Goal: Task Accomplishment & Management: Complete application form

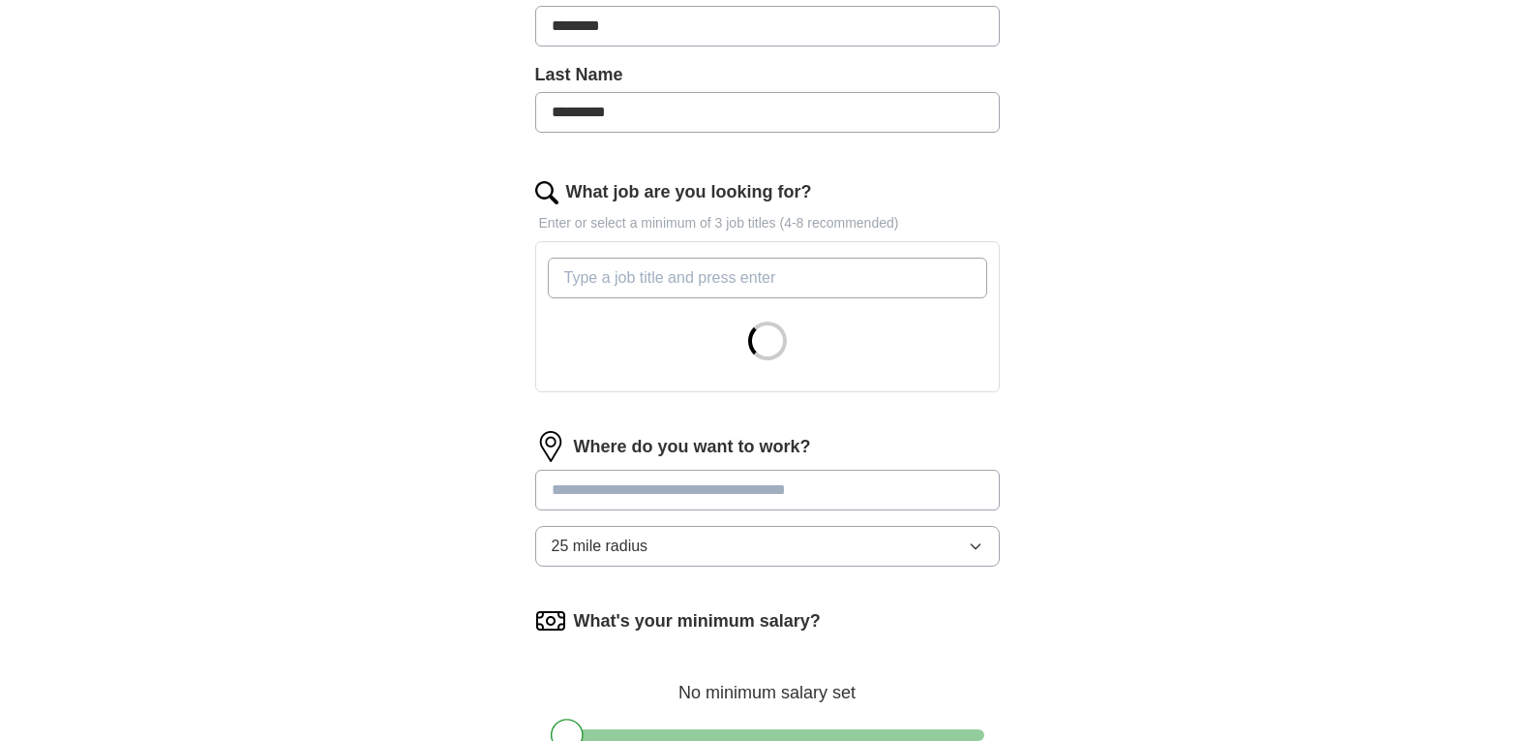
scroll to position [484, 0]
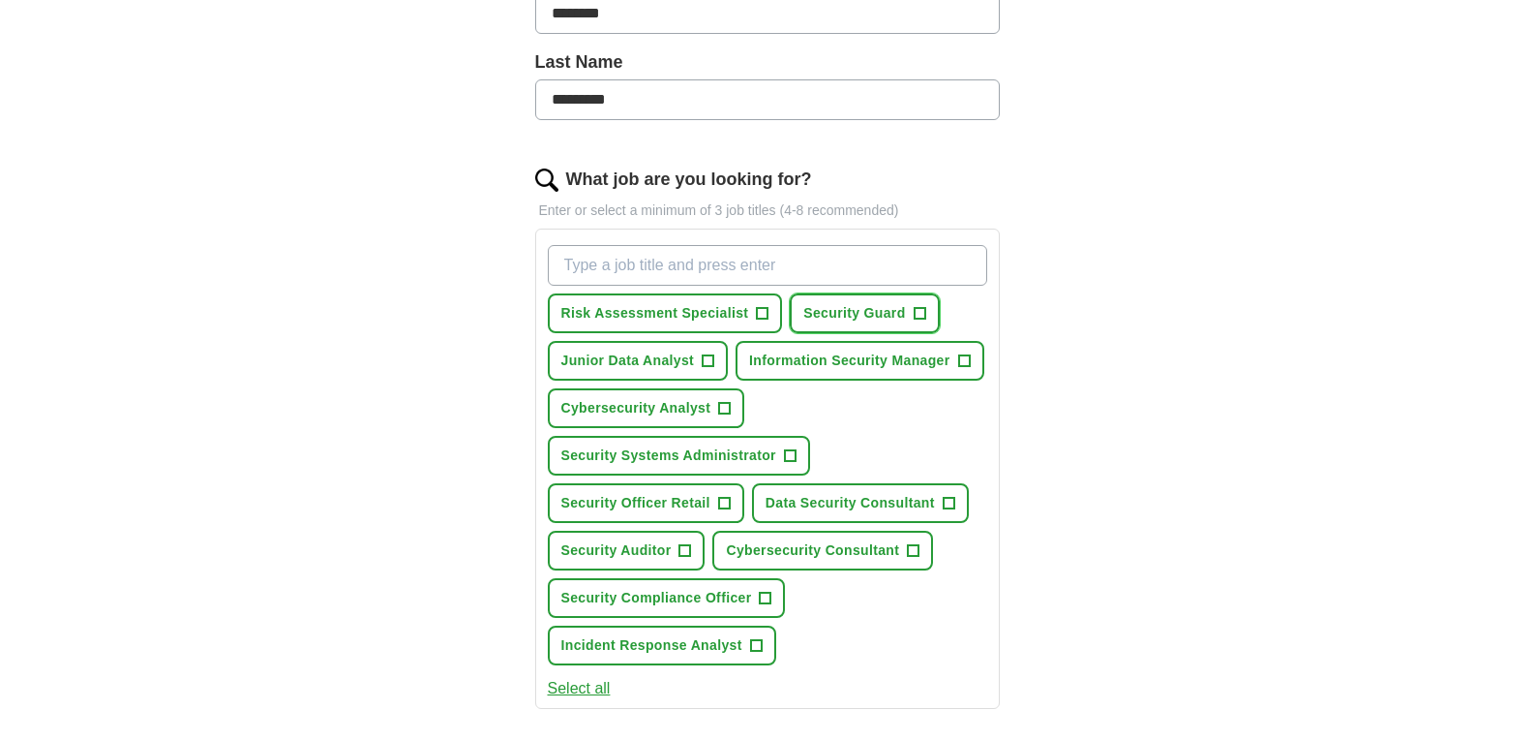
click at [920, 313] on span "+" at bounding box center [920, 313] width 12 height 15
click at [686, 550] on span "+" at bounding box center [686, 550] width 12 height 15
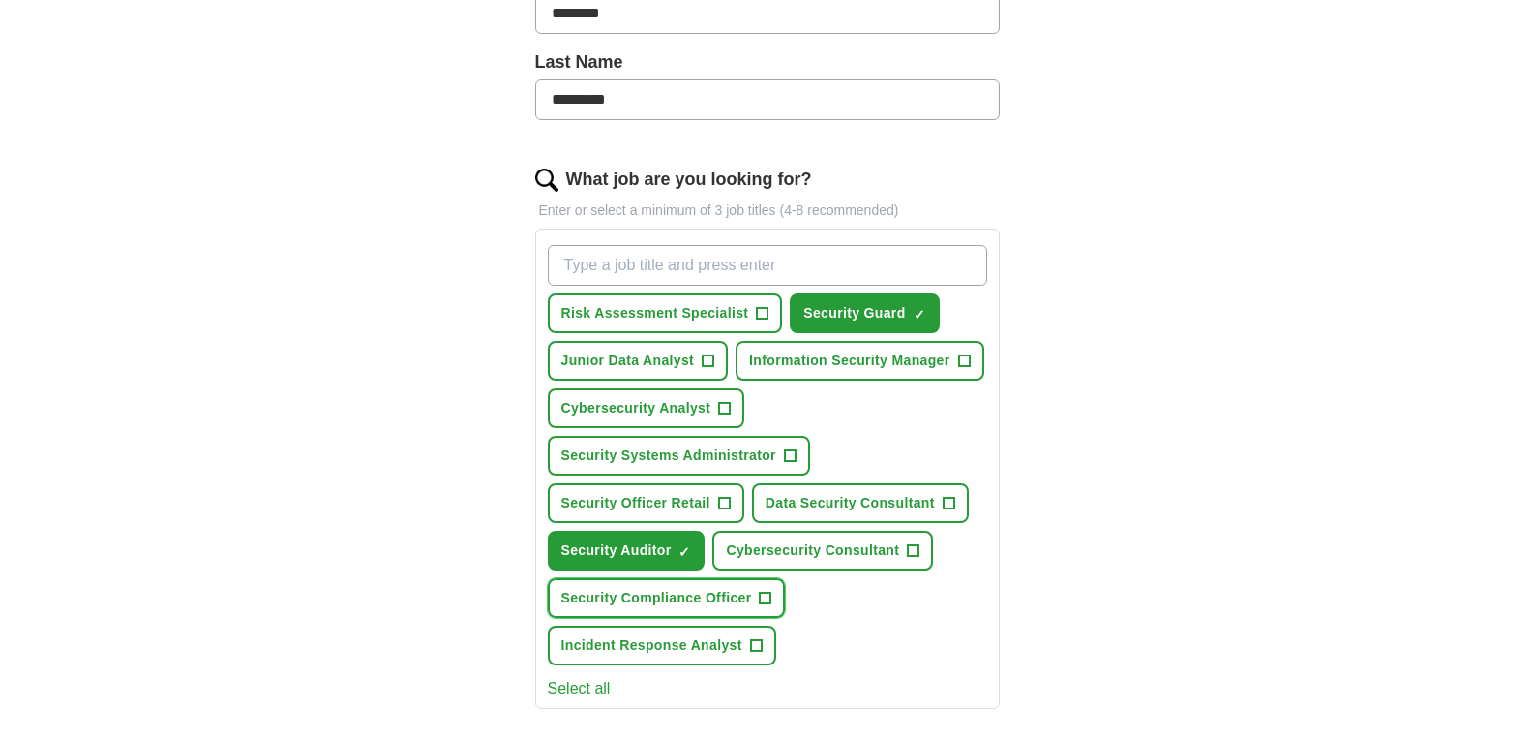
click at [763, 600] on span "+" at bounding box center [766, 598] width 12 height 15
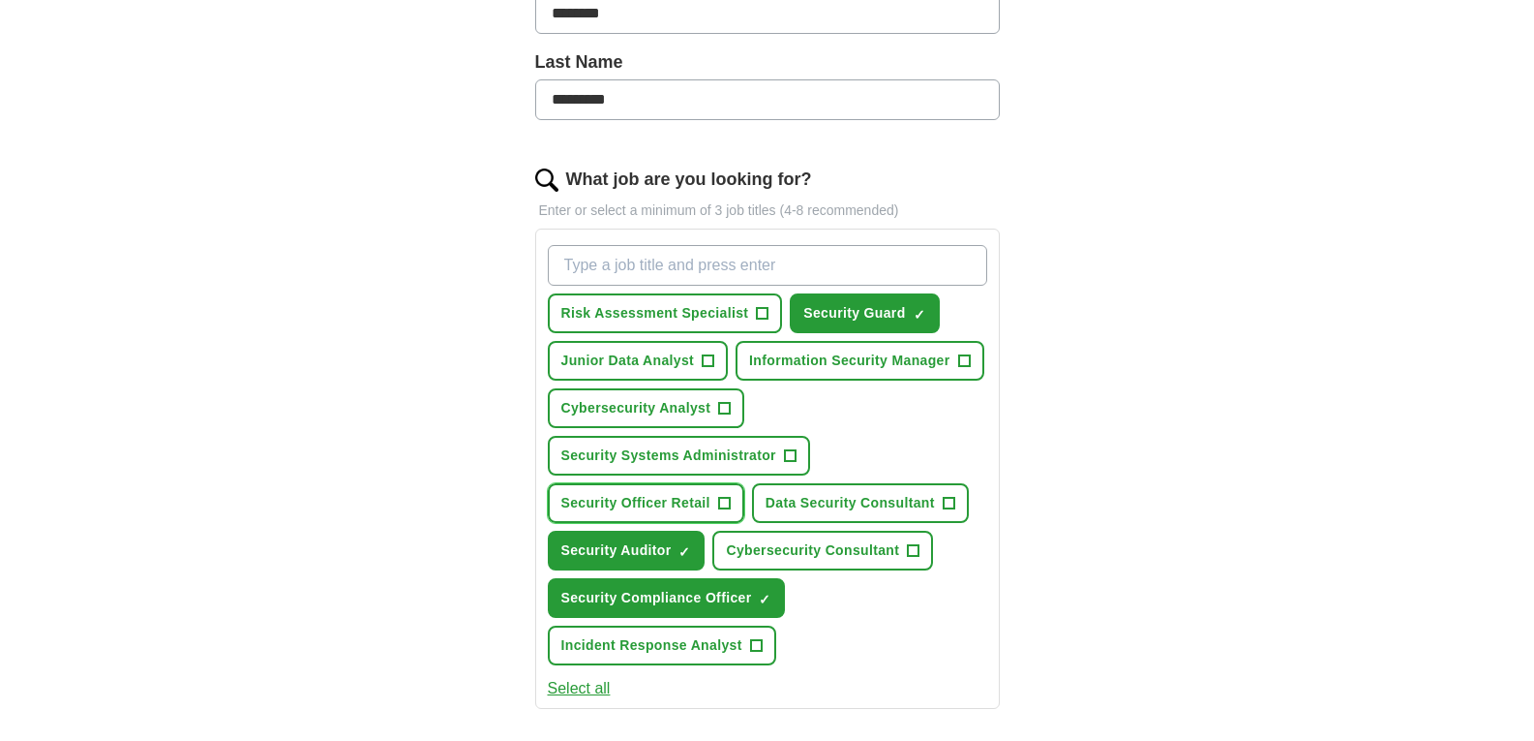
click at [725, 504] on span "+" at bounding box center [724, 503] width 12 height 15
click at [724, 410] on span "+" at bounding box center [725, 408] width 12 height 15
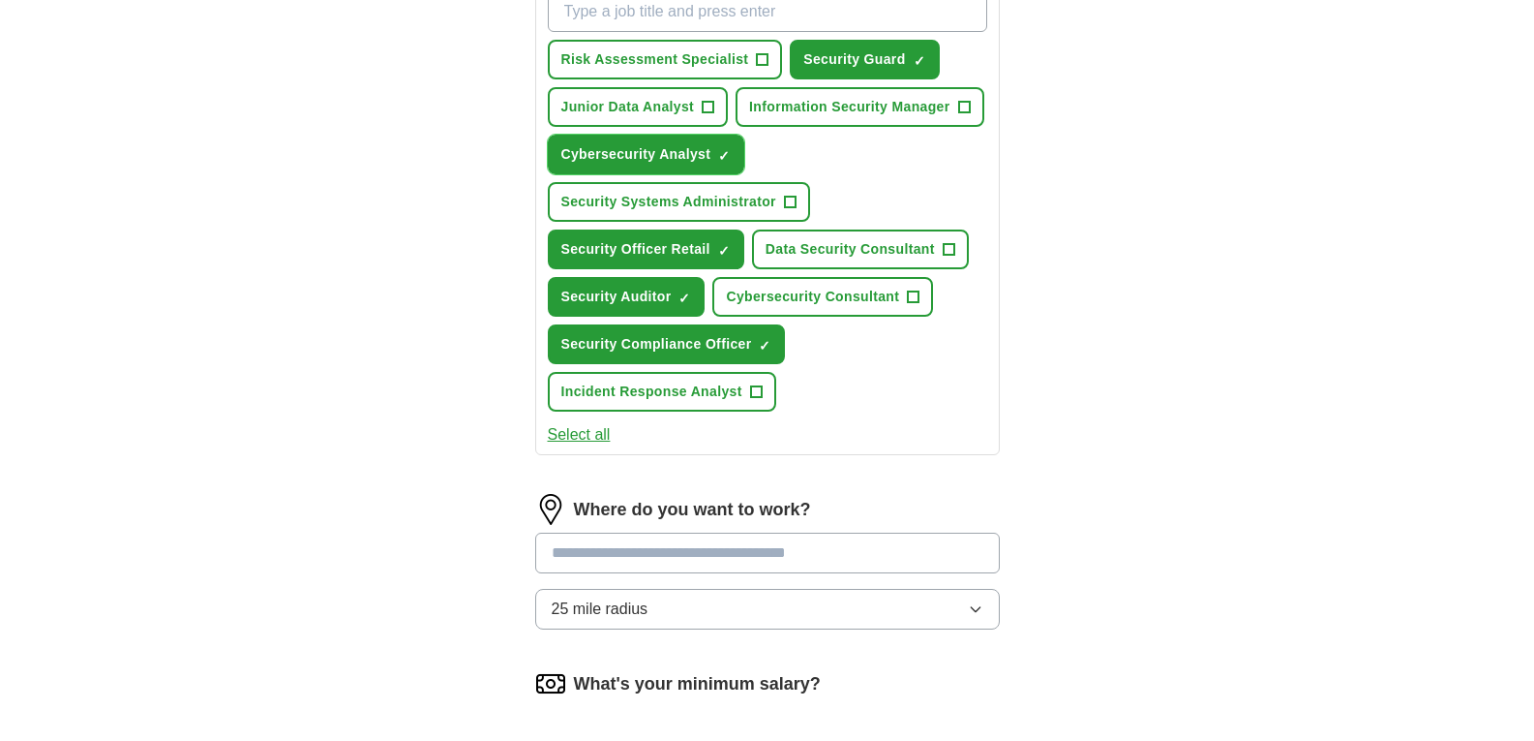
scroll to position [871, 0]
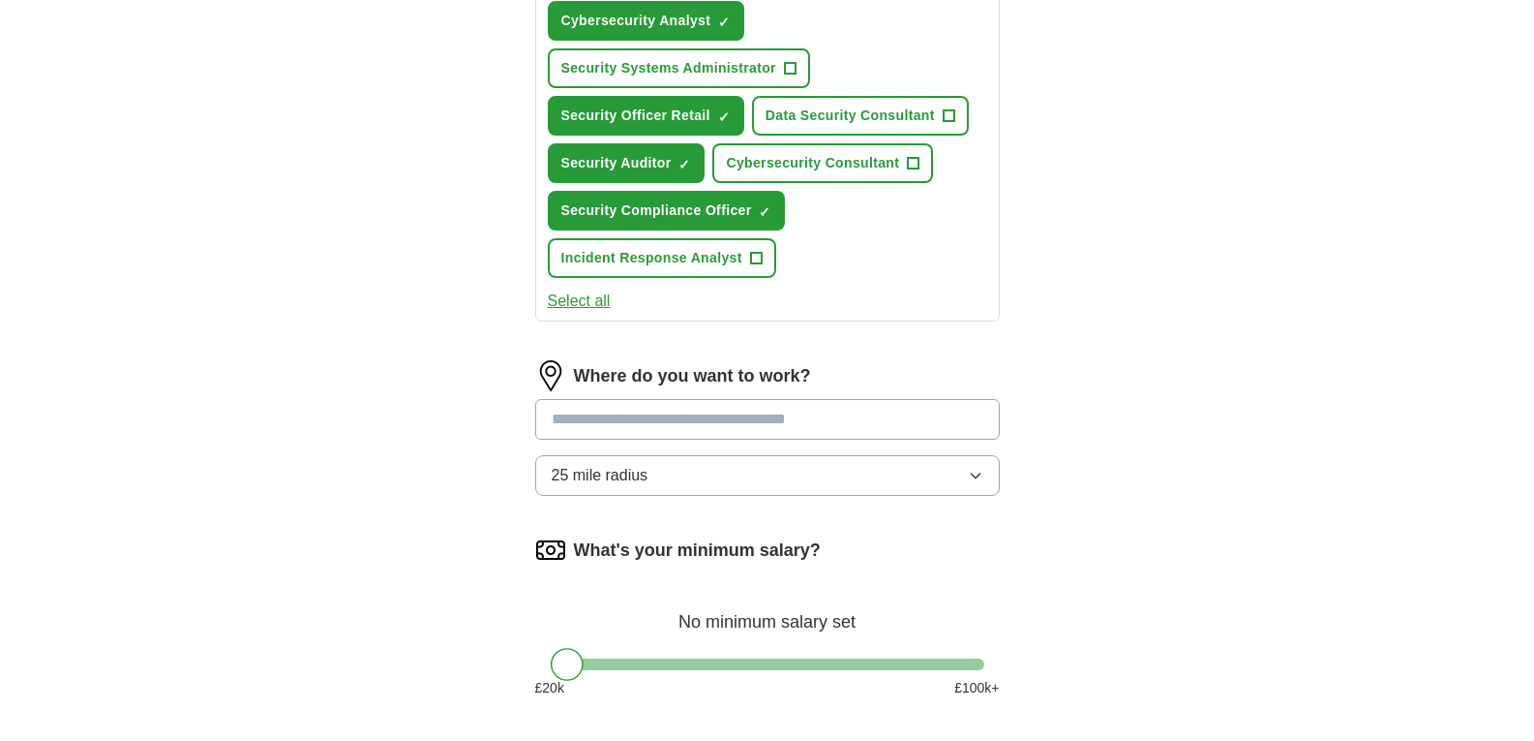
click at [713, 421] on input at bounding box center [767, 419] width 465 height 41
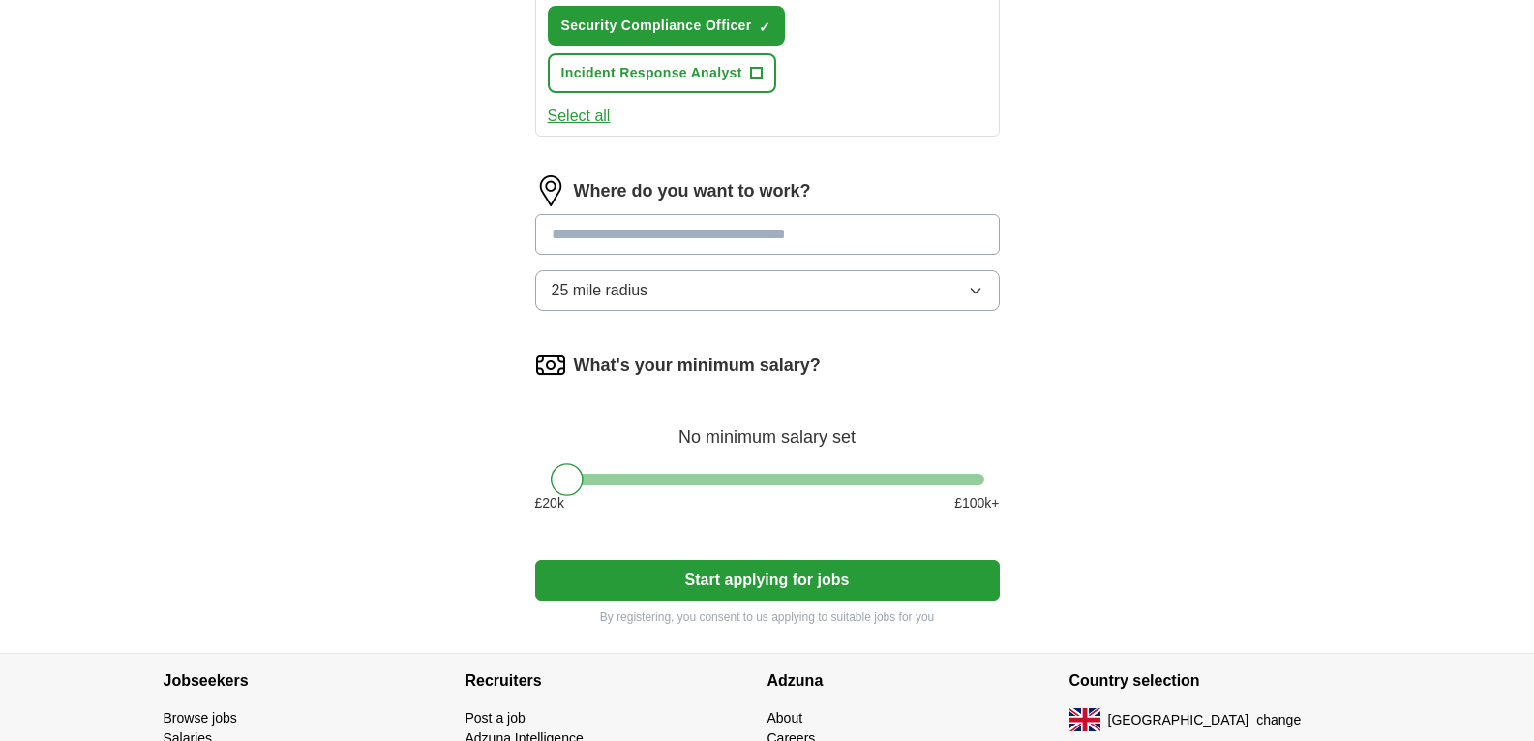
scroll to position [1065, 0]
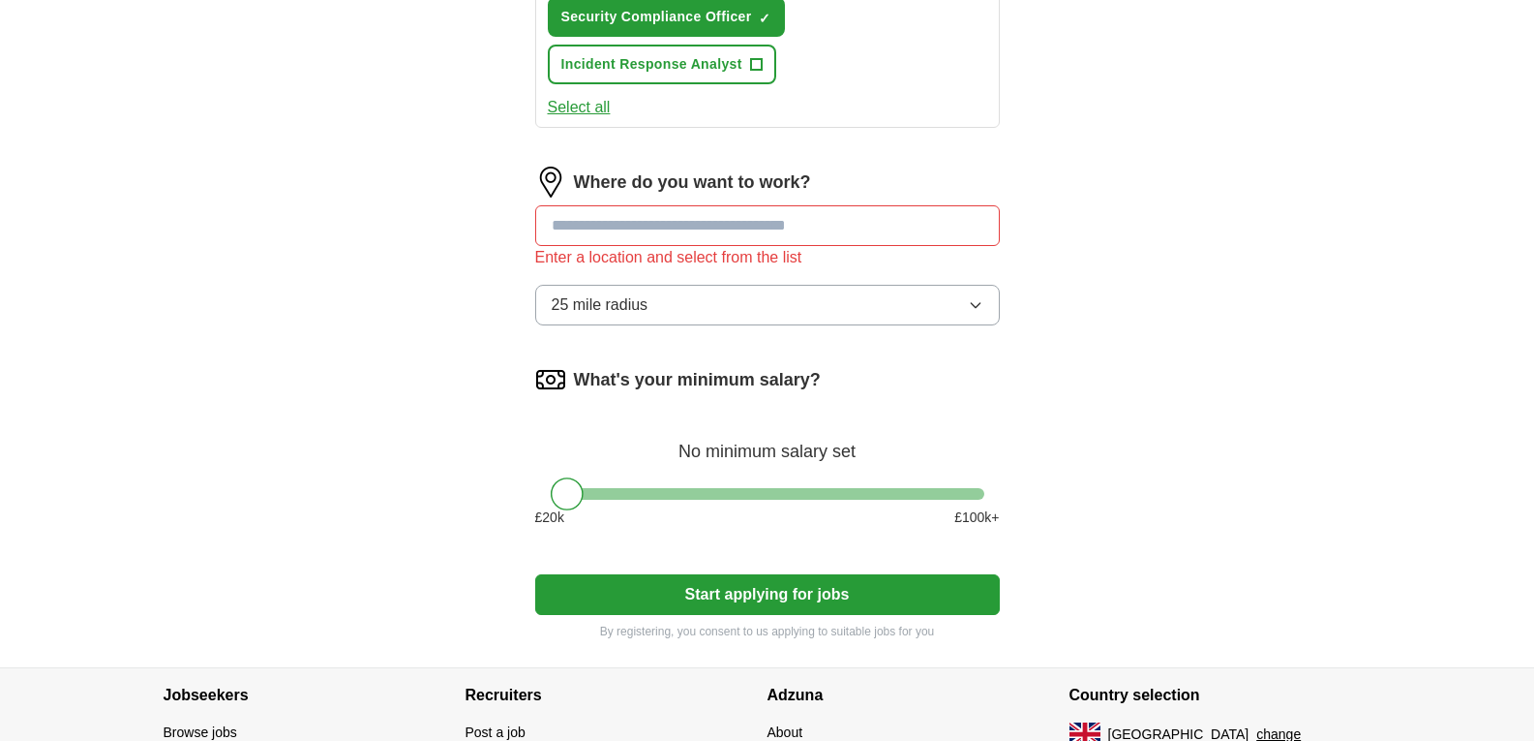
click at [627, 227] on input at bounding box center [767, 225] width 465 height 41
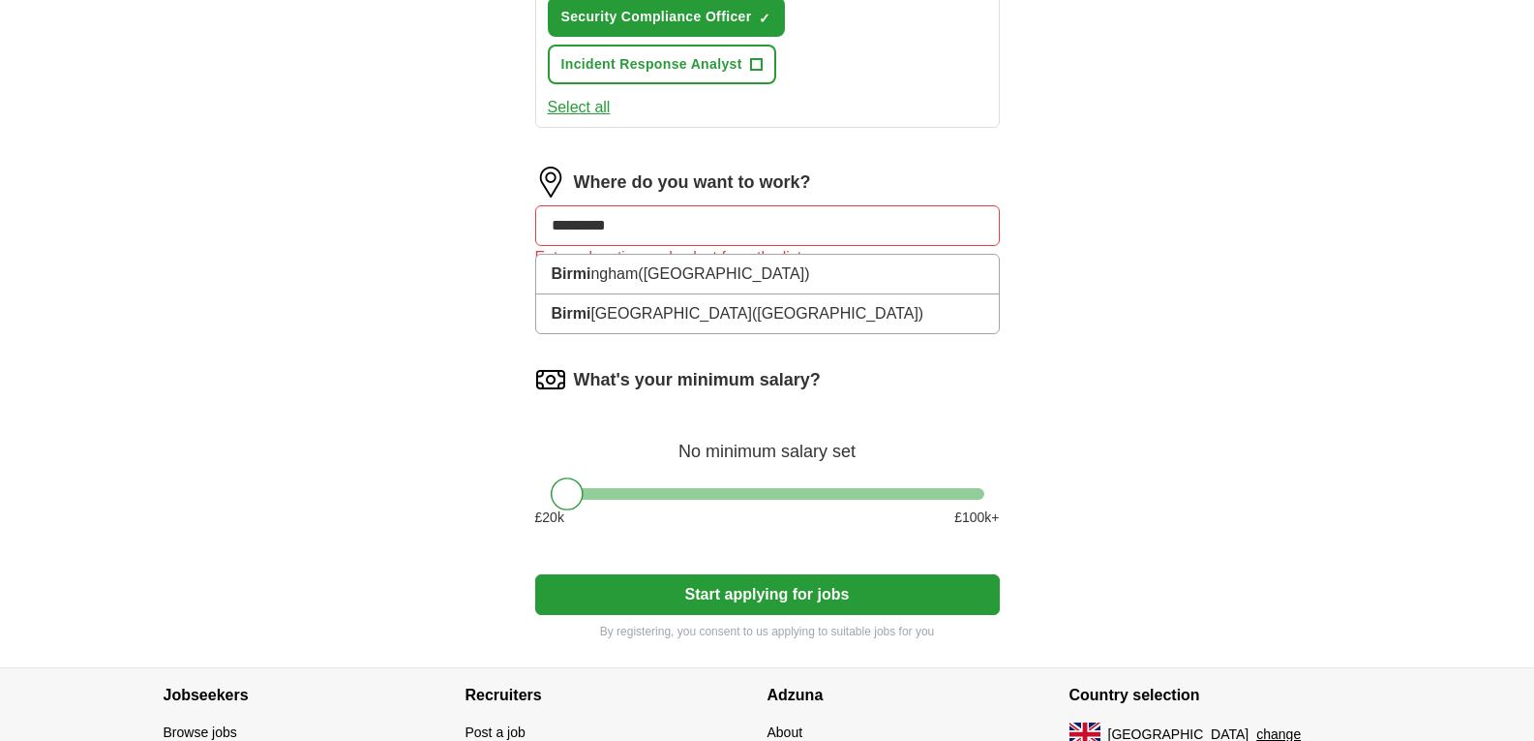
type input "**********"
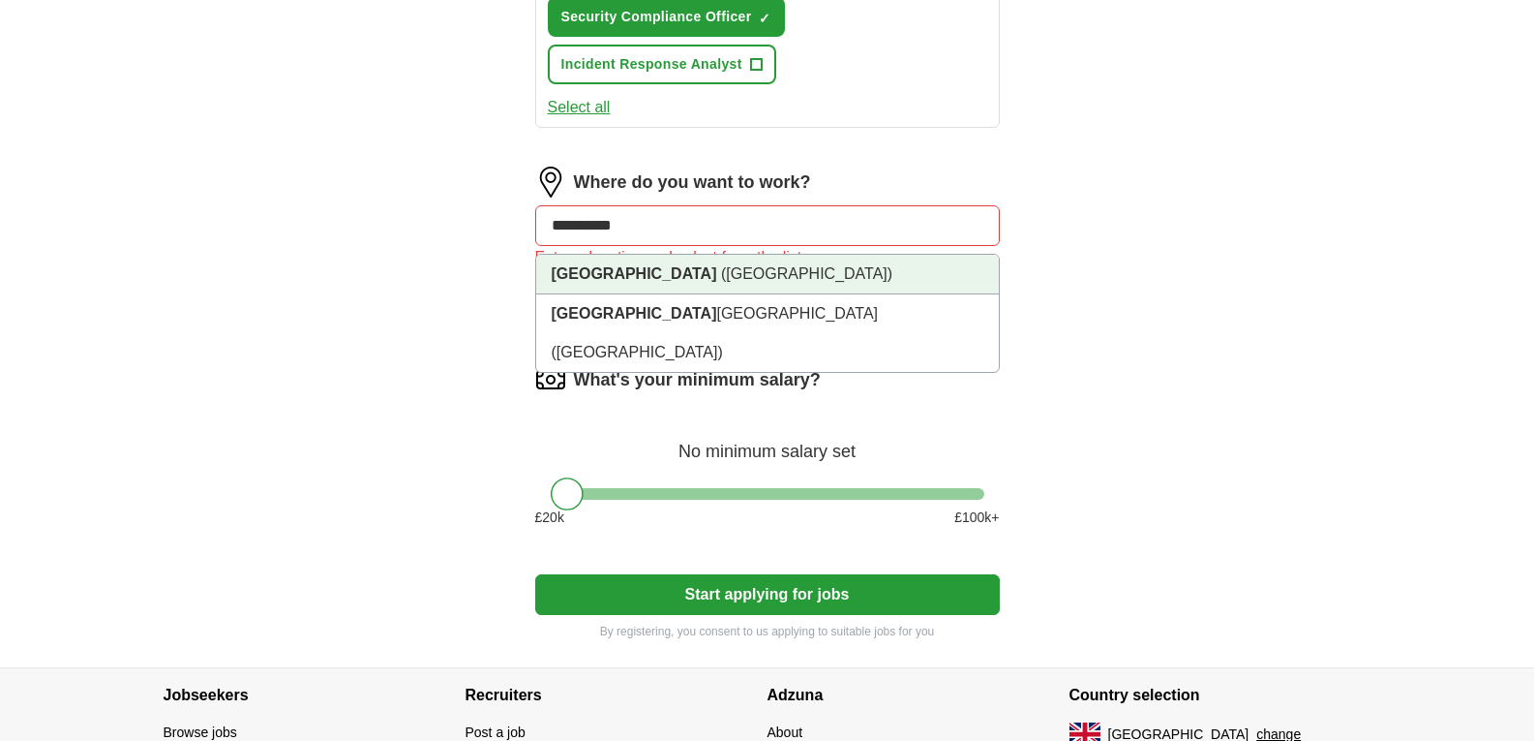
click at [736, 276] on span "([GEOGRAPHIC_DATA])" at bounding box center [806, 273] width 171 height 16
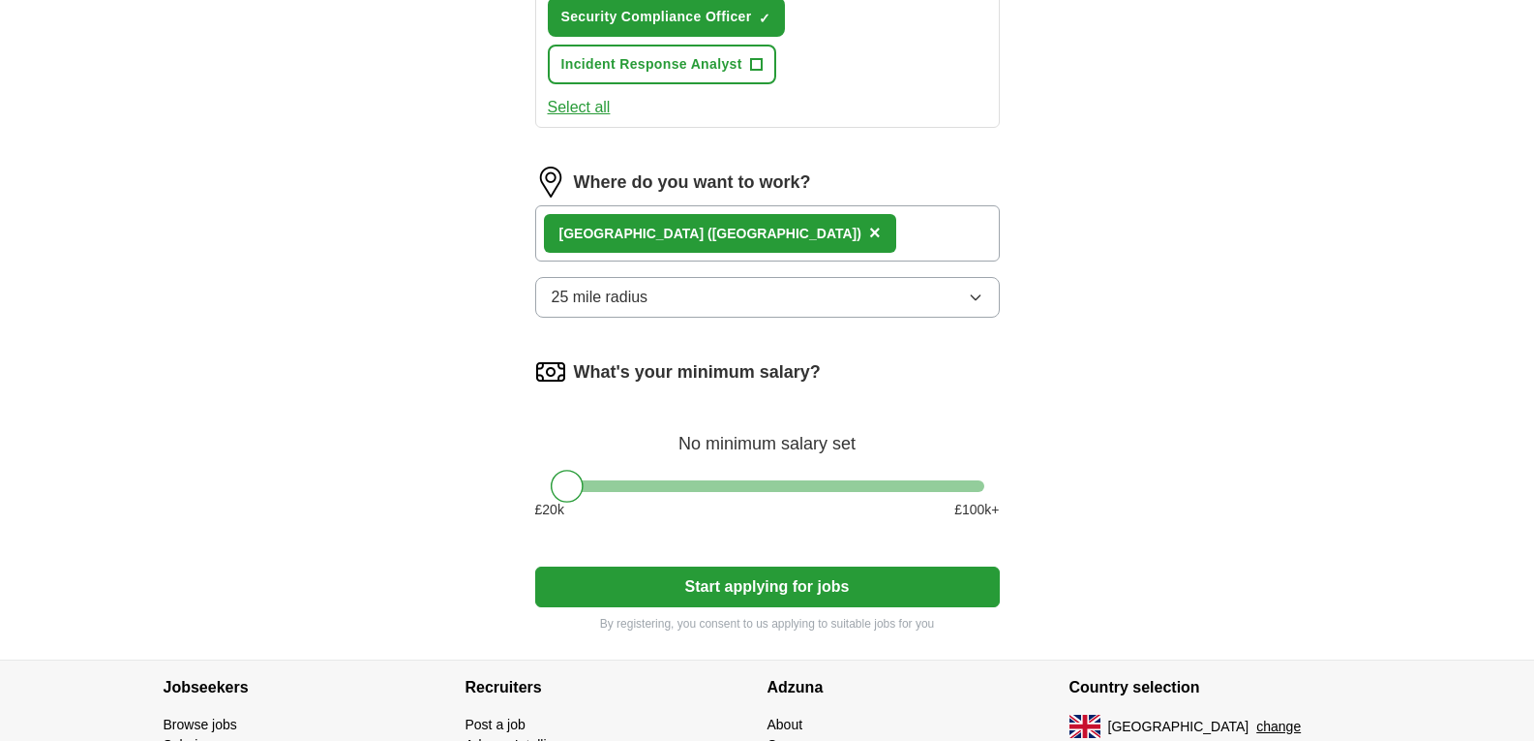
drag, startPoint x: 759, startPoint y: 581, endPoint x: 1108, endPoint y: 610, distance: 350.7
click at [760, 581] on button "Start applying for jobs" at bounding box center [767, 586] width 465 height 41
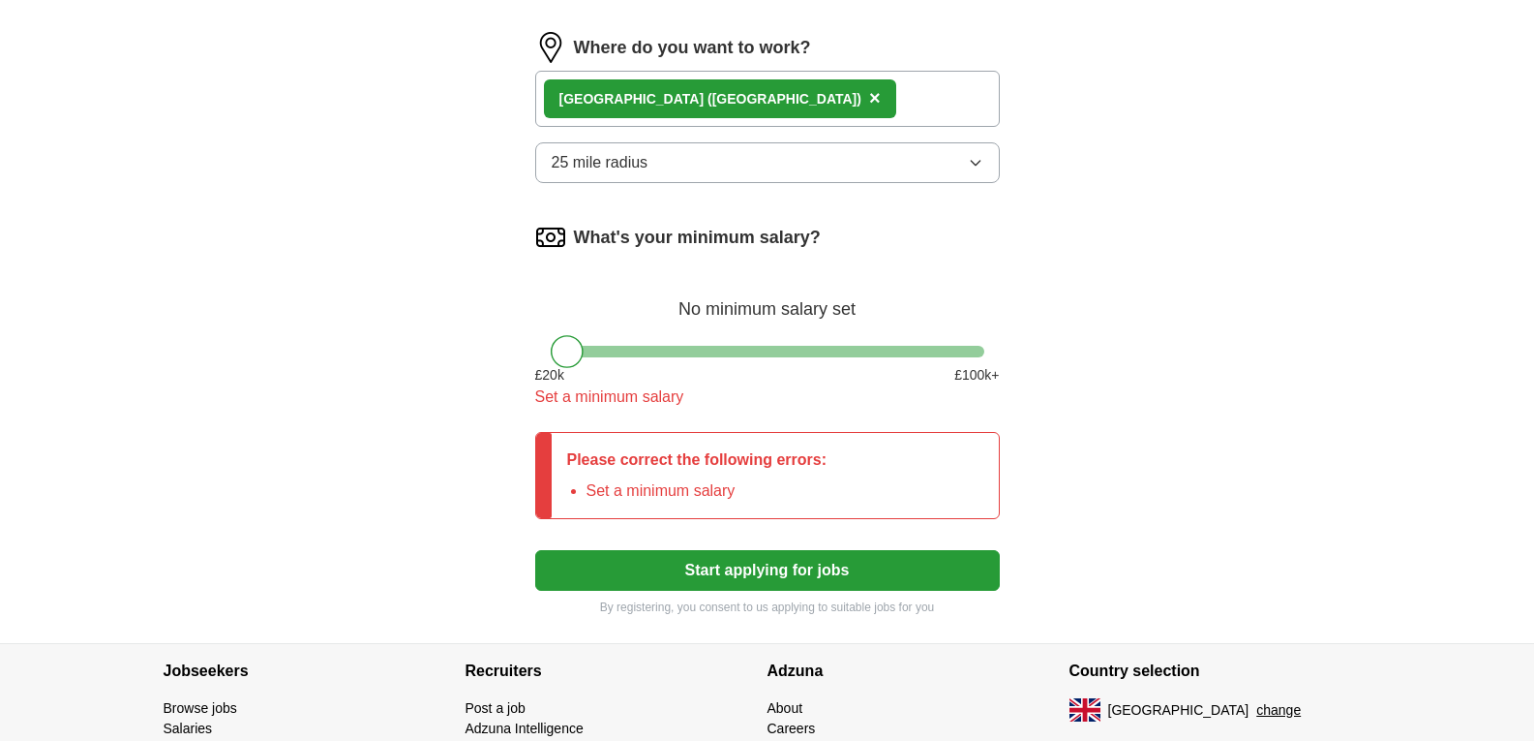
scroll to position [1162, 0]
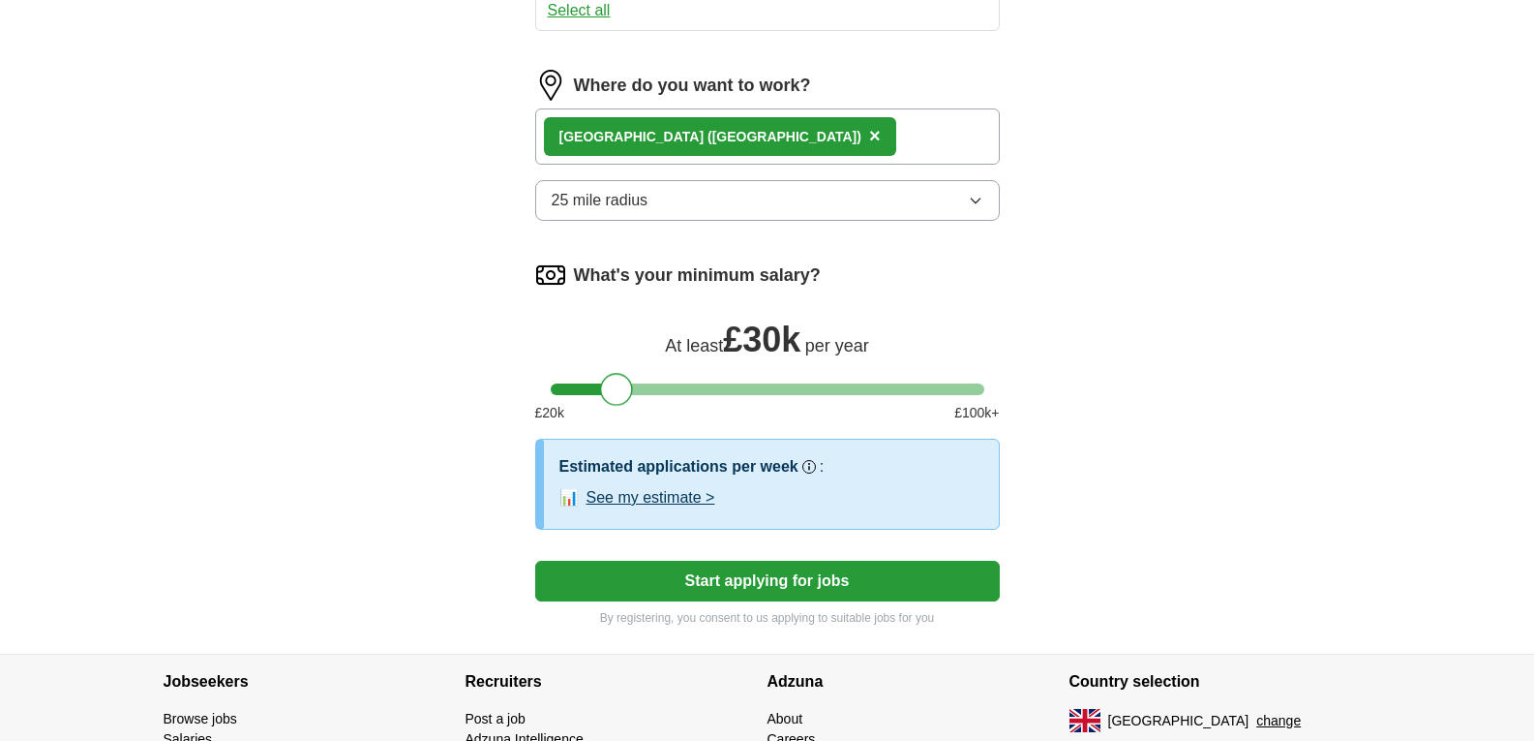
drag, startPoint x: 574, startPoint y: 391, endPoint x: 623, endPoint y: 419, distance: 56.8
click at [623, 419] on div "What's your minimum salary? At least £ 30k per year £ 20 k £ 100 k+" at bounding box center [767, 348] width 465 height 179
click at [748, 573] on button "Start applying for jobs" at bounding box center [767, 581] width 465 height 41
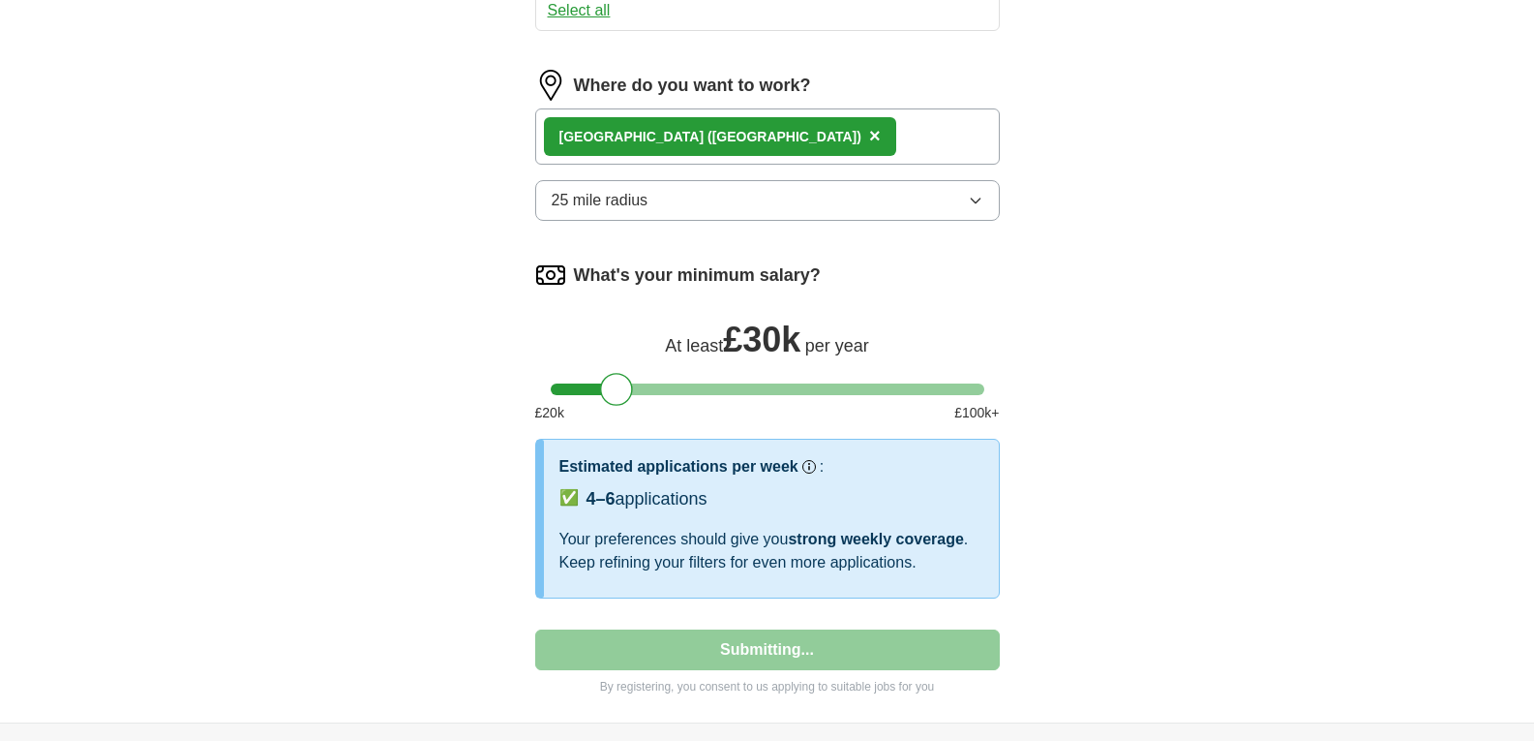
select select "**"
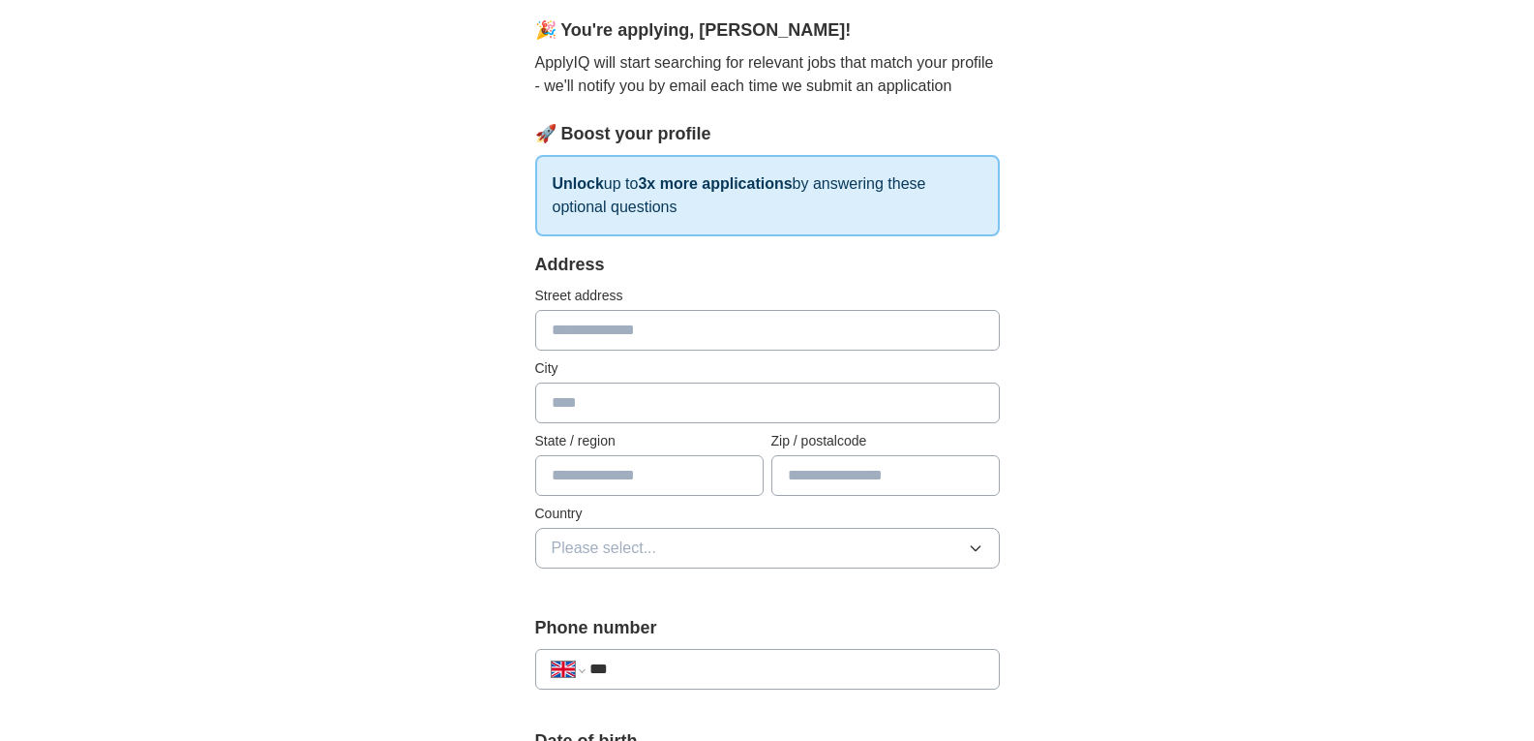
scroll to position [194, 0]
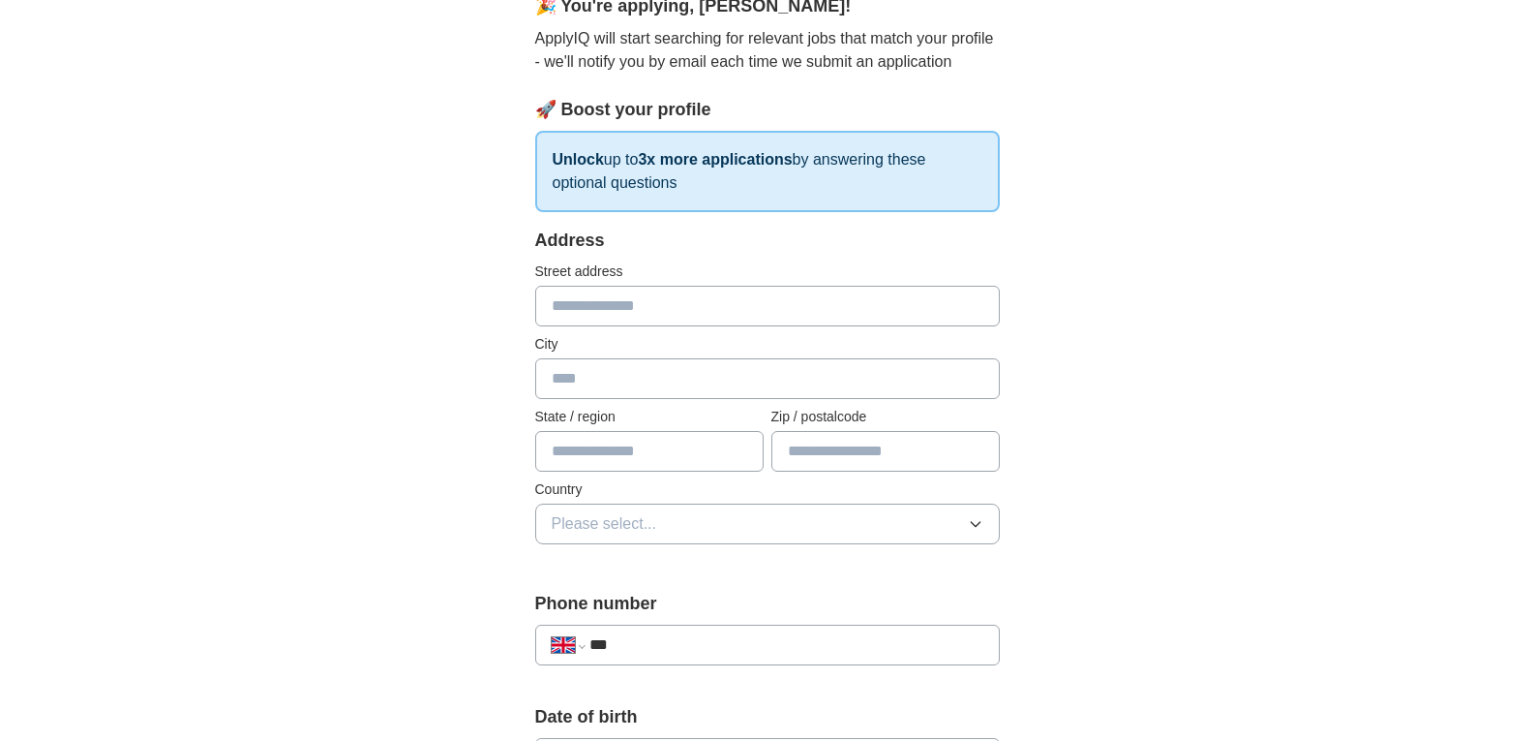
click at [670, 313] on input "text" at bounding box center [767, 306] width 465 height 41
type input "**********"
type input "*******"
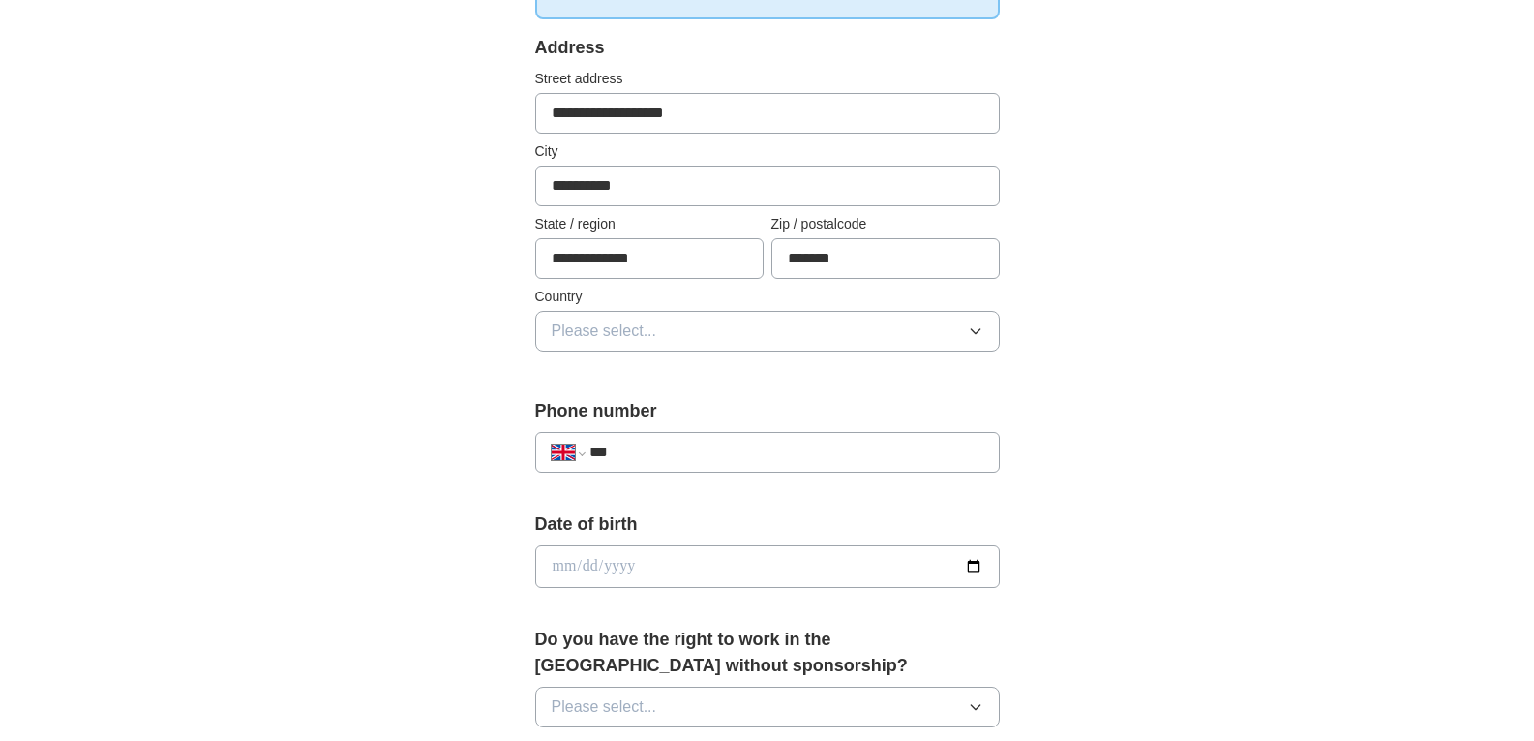
scroll to position [387, 0]
click at [621, 329] on span "Please select..." at bounding box center [605, 330] width 106 height 23
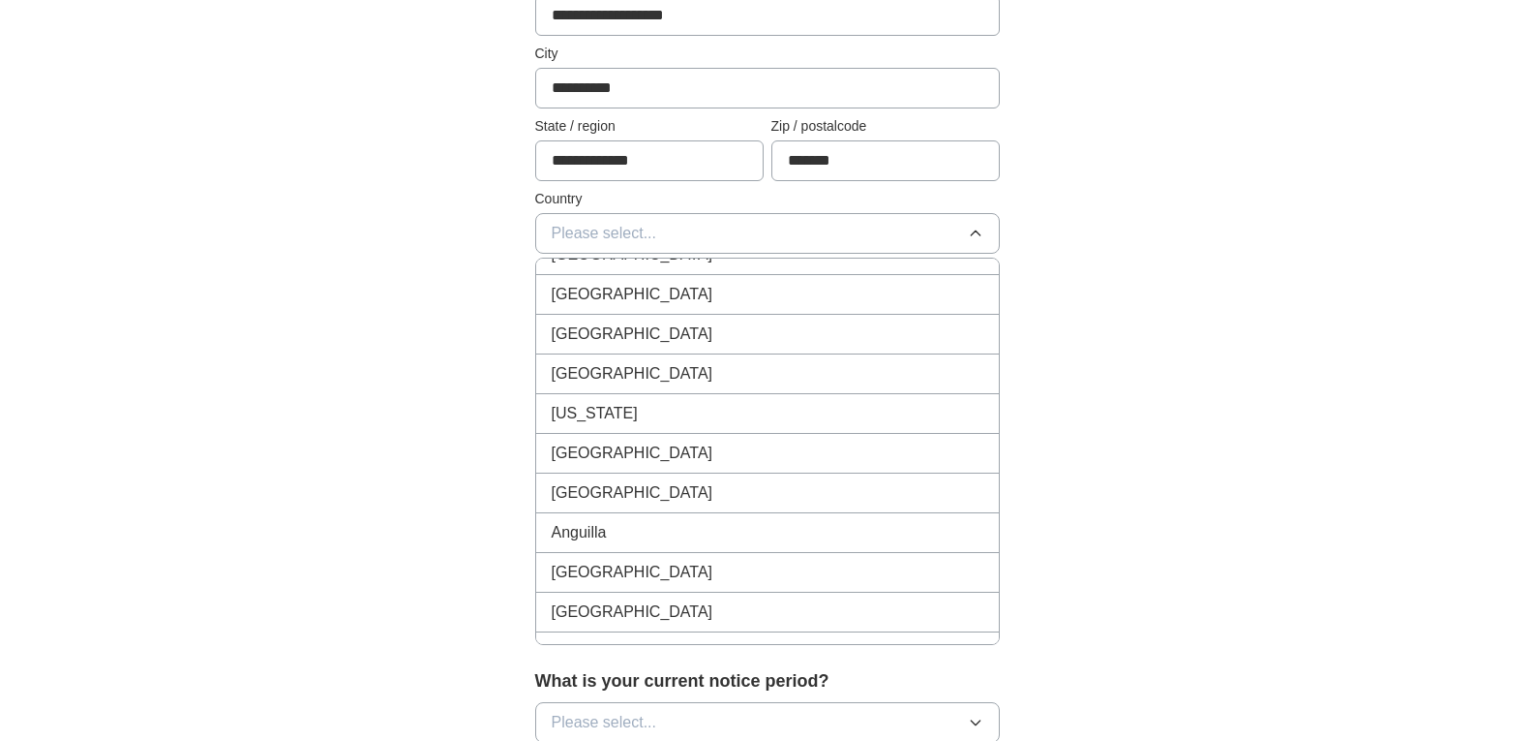
scroll to position [0, 0]
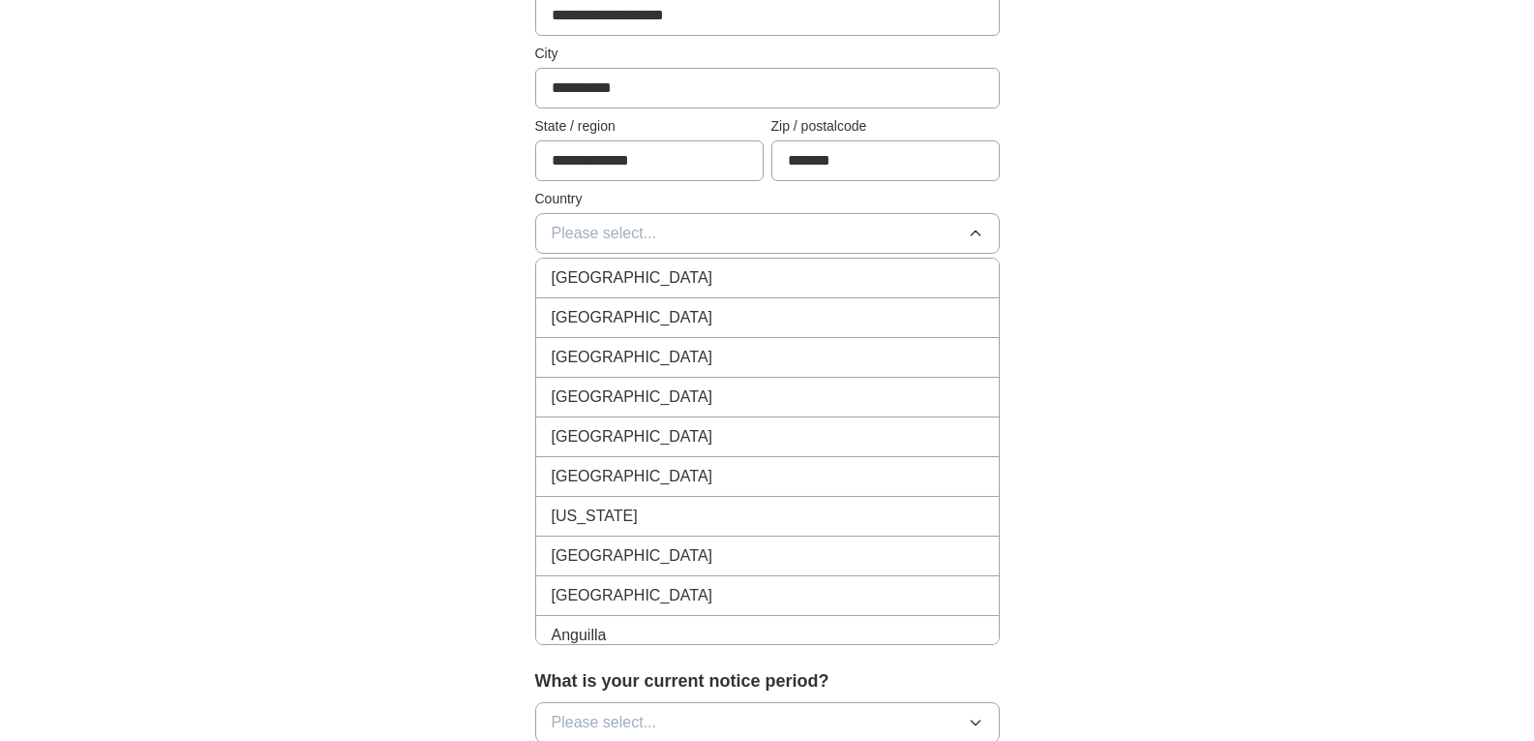
click at [683, 284] on div "[GEOGRAPHIC_DATA]" at bounding box center [768, 277] width 432 height 23
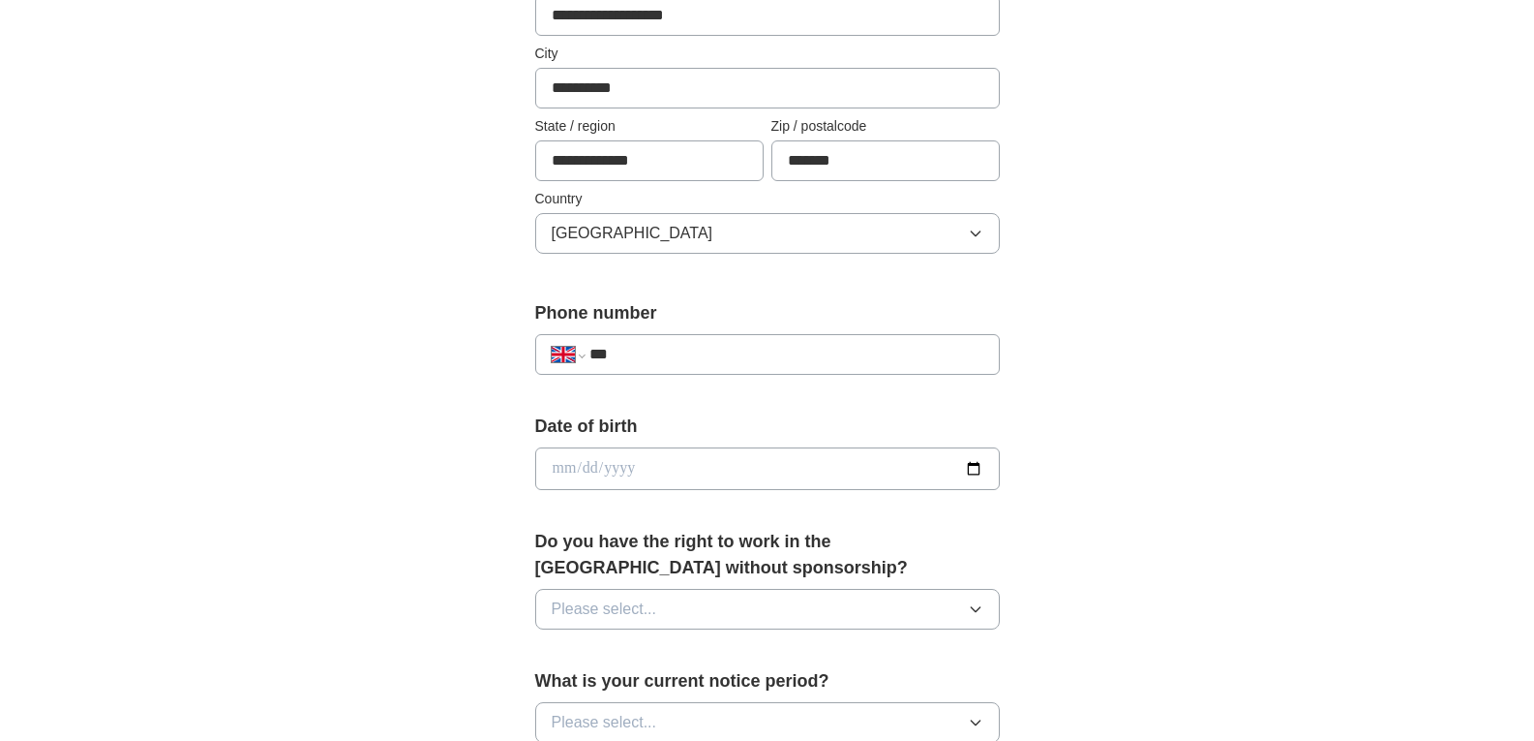
click at [690, 359] on input "***" at bounding box center [786, 354] width 393 height 23
type input "**********"
click at [710, 475] on input "date" at bounding box center [767, 468] width 465 height 43
type input "**********"
click at [747, 592] on button "Please select..." at bounding box center [767, 609] width 465 height 41
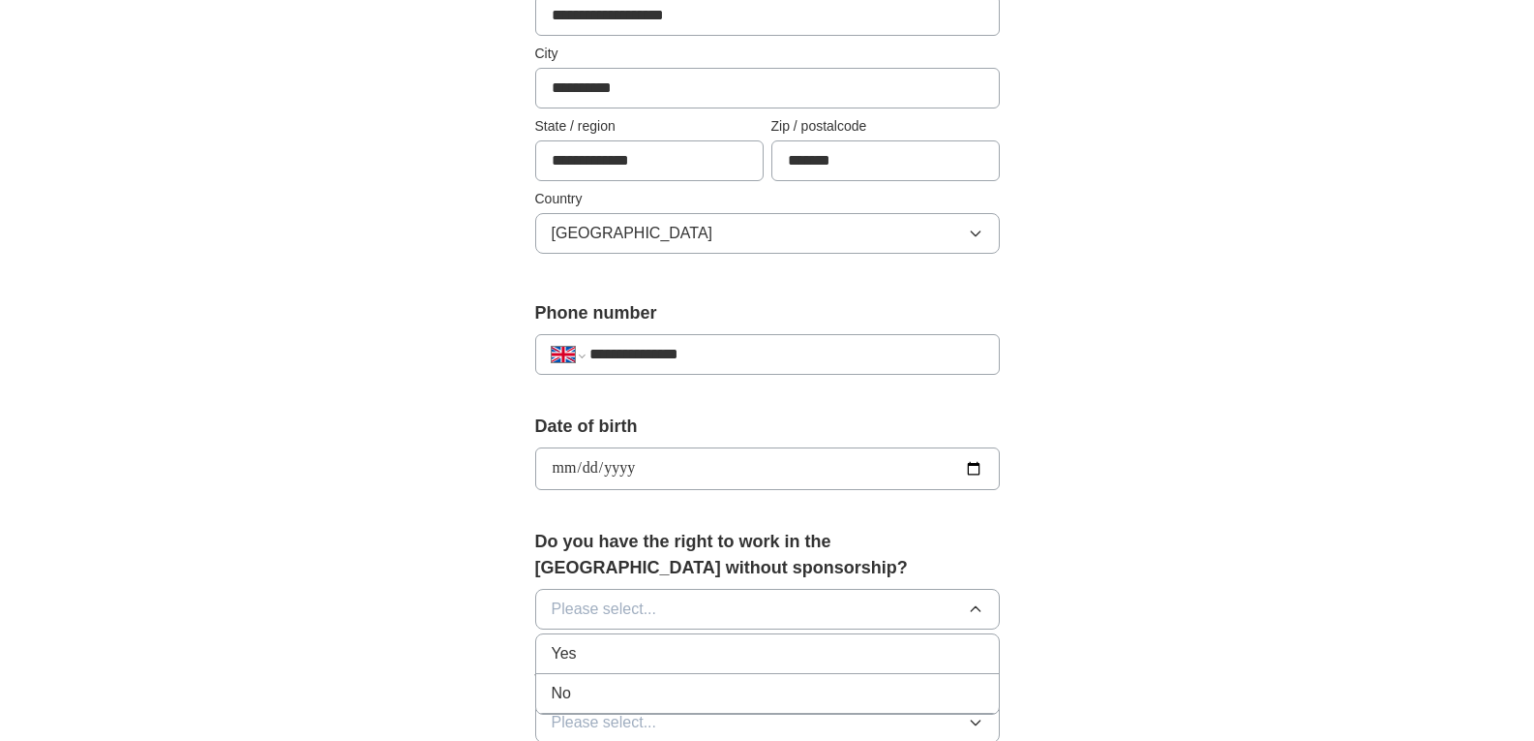
click at [606, 653] on div "Yes" at bounding box center [768, 653] width 432 height 23
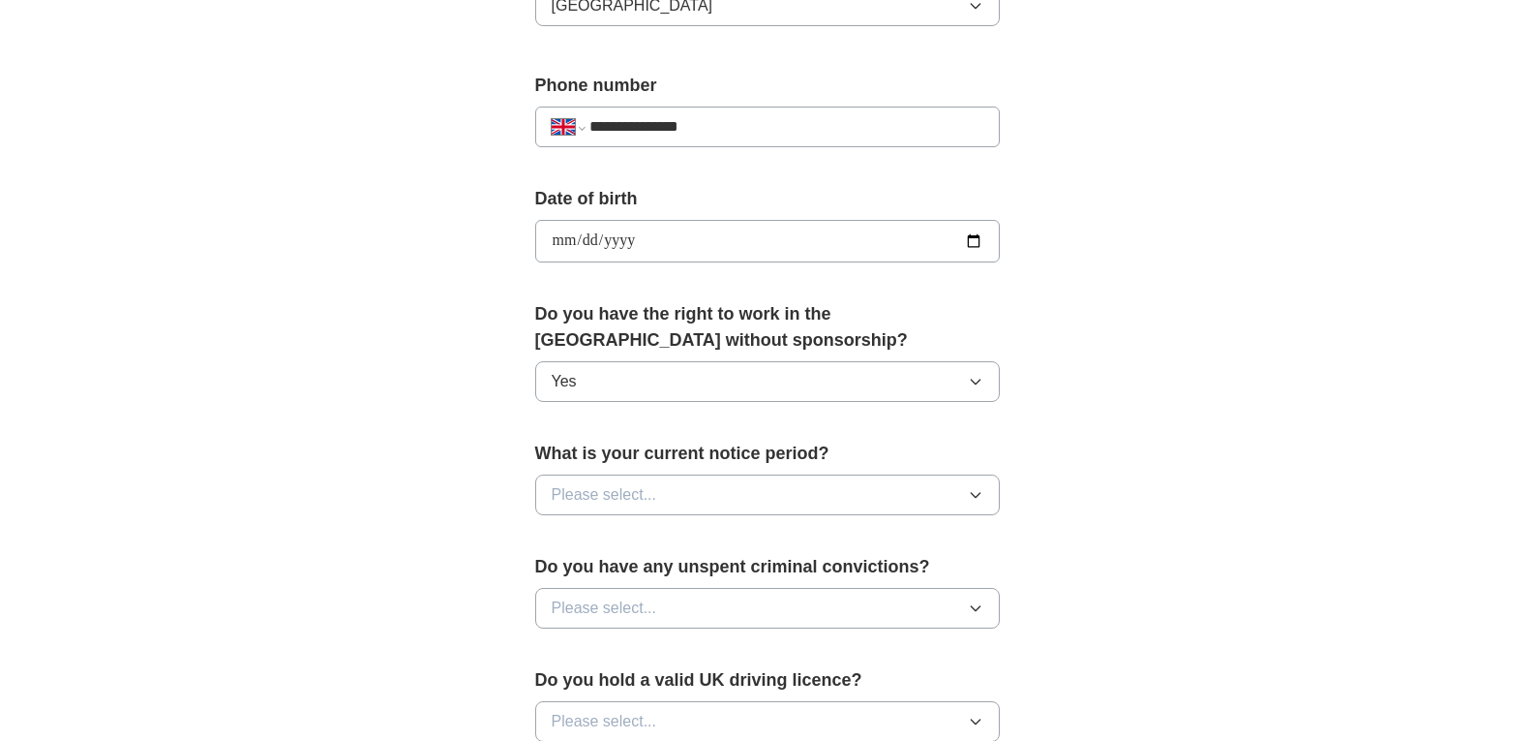
scroll to position [774, 0]
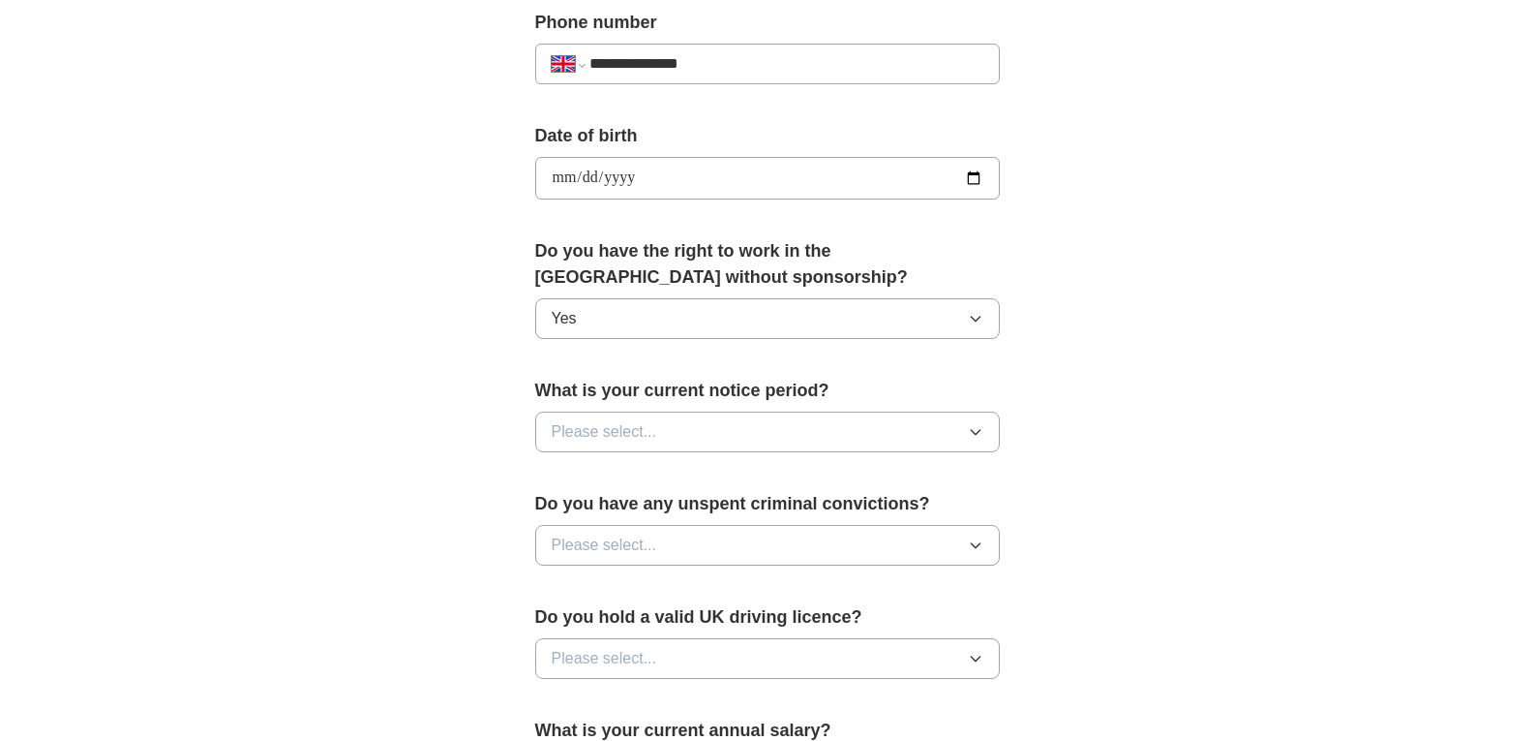
click at [673, 429] on button "Please select..." at bounding box center [767, 431] width 465 height 41
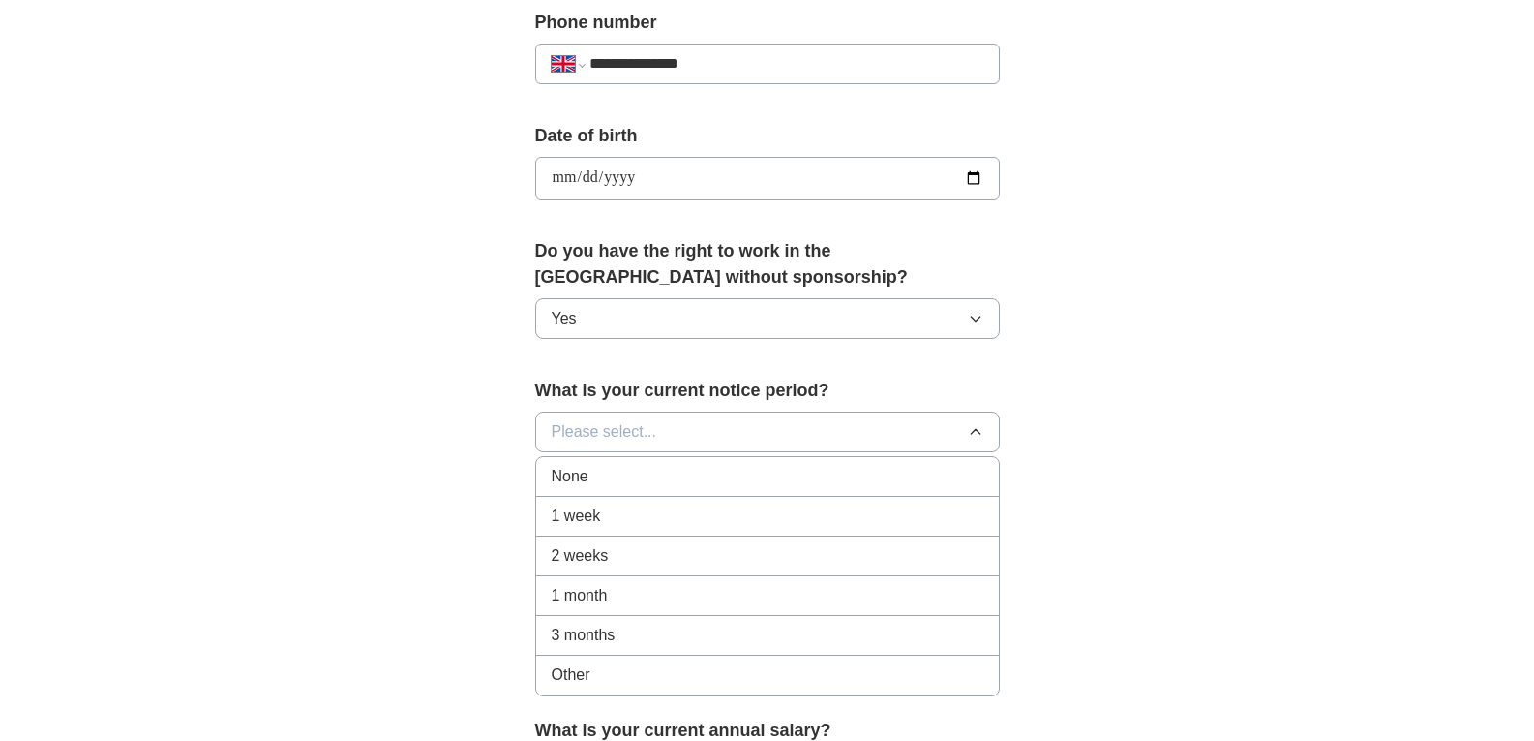
click at [597, 561] on span "2 weeks" at bounding box center [580, 555] width 57 height 23
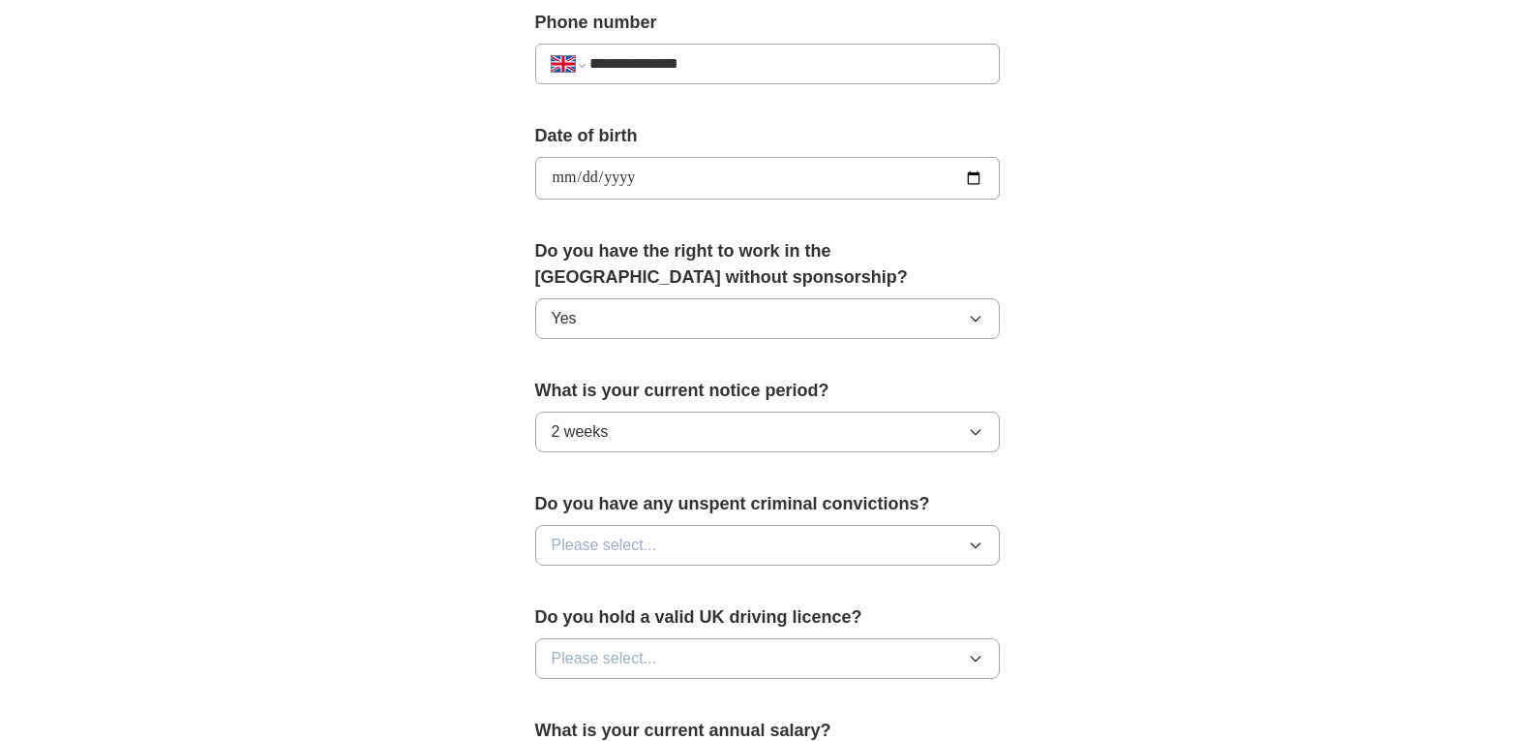
click at [666, 540] on button "Please select..." at bounding box center [767, 545] width 465 height 41
click at [579, 623] on div "No" at bounding box center [768, 629] width 432 height 23
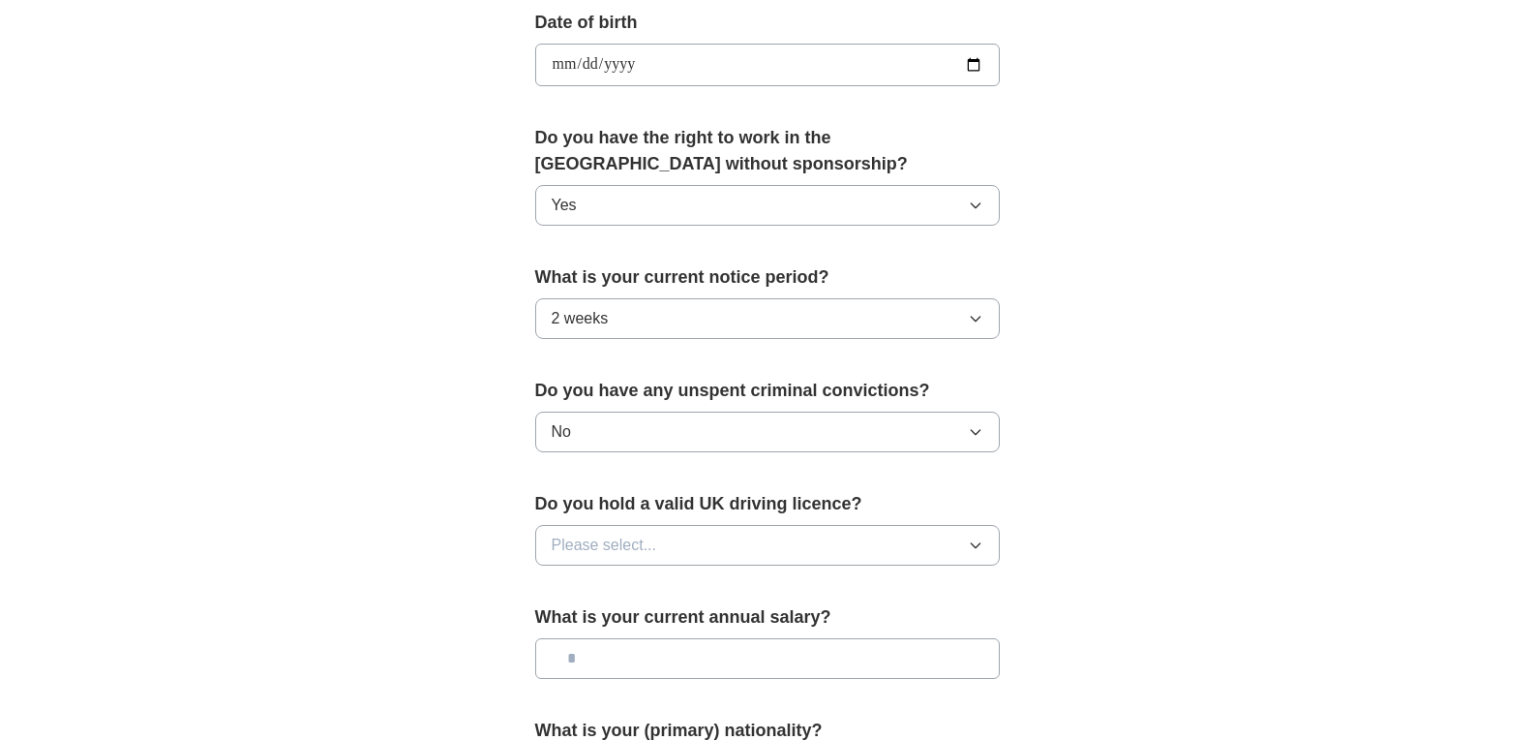
scroll to position [968, 0]
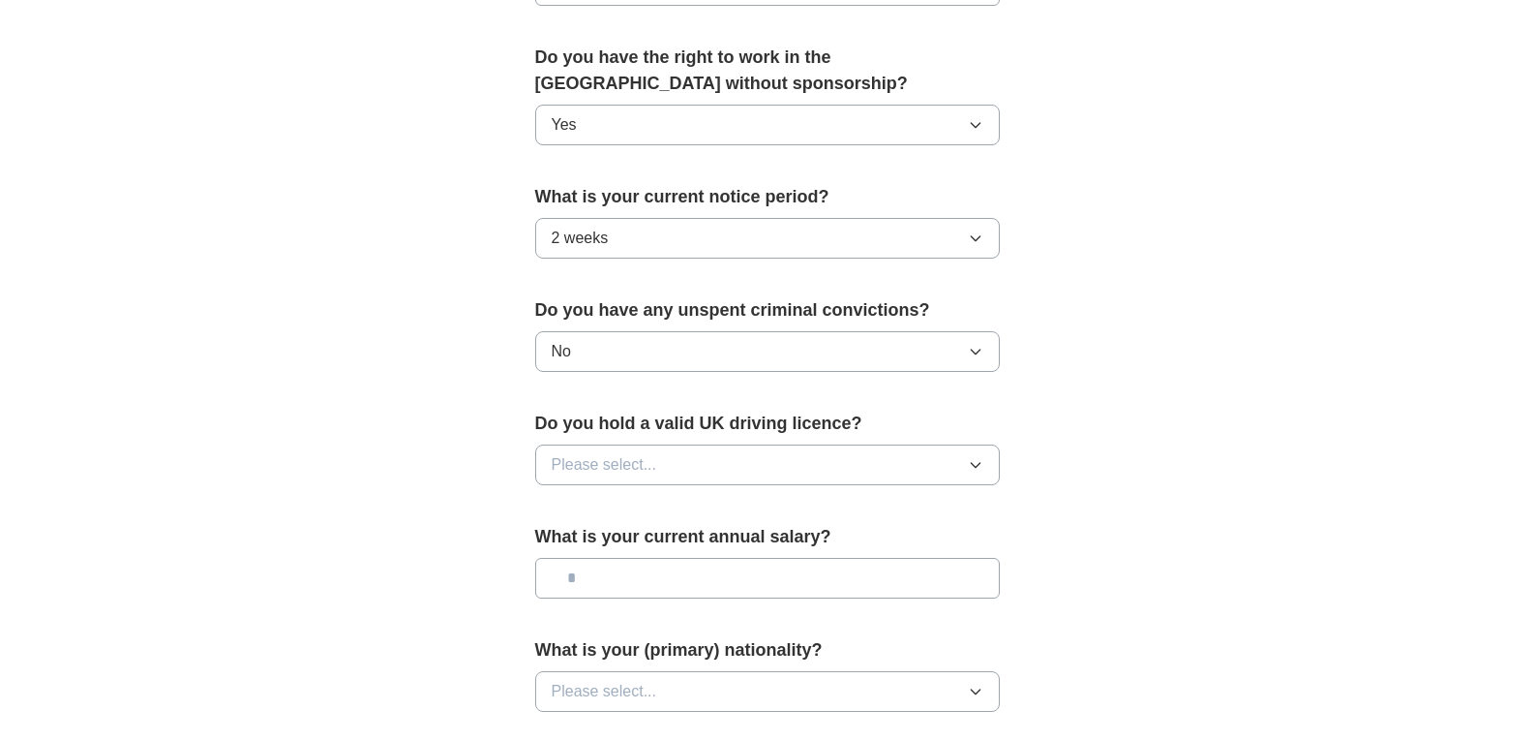
click at [659, 462] on button "Please select..." at bounding box center [767, 464] width 465 height 41
click at [601, 546] on div "No" at bounding box center [768, 548] width 432 height 23
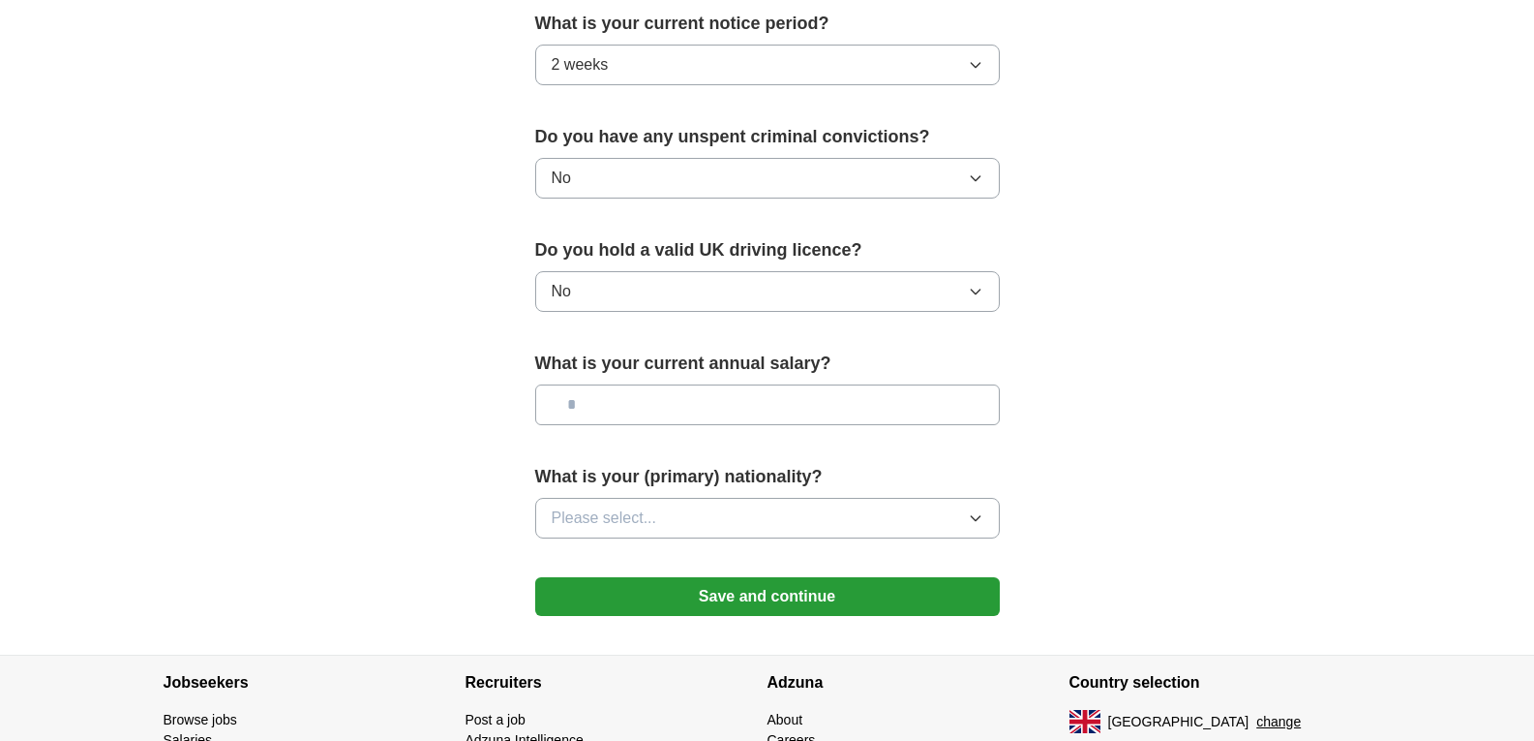
scroll to position [1162, 0]
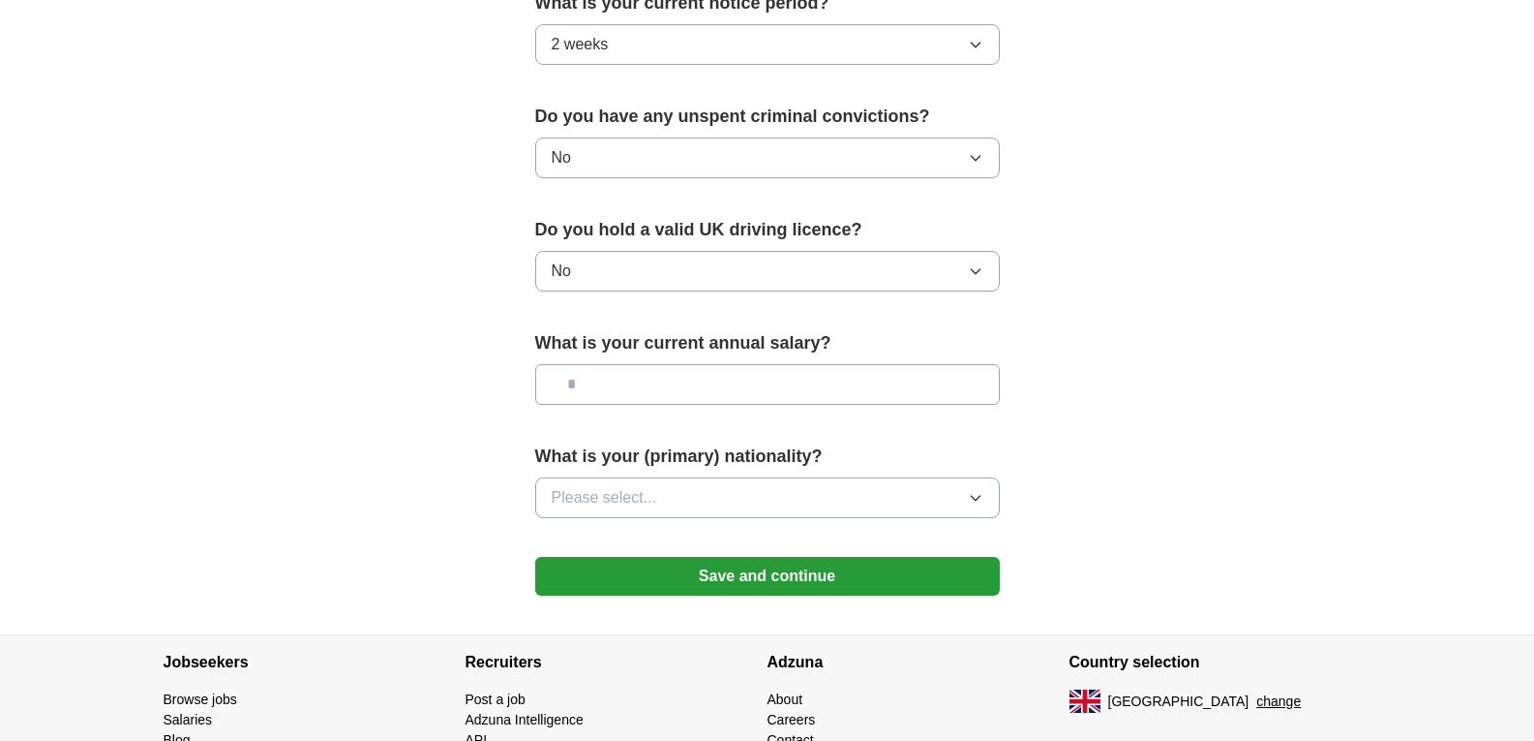
click at [648, 397] on input "text" at bounding box center [767, 384] width 465 height 41
